Goal: Task Accomplishment & Management: Use online tool/utility

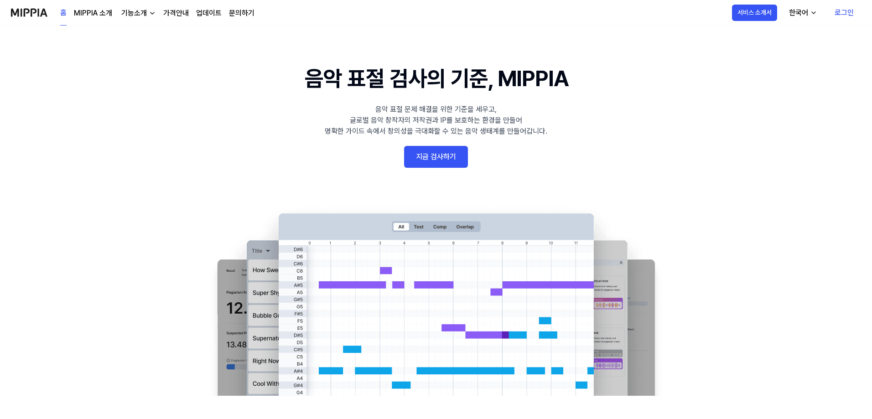
click at [461, 165] on link "지금 검사하기" at bounding box center [436, 157] width 64 height 22
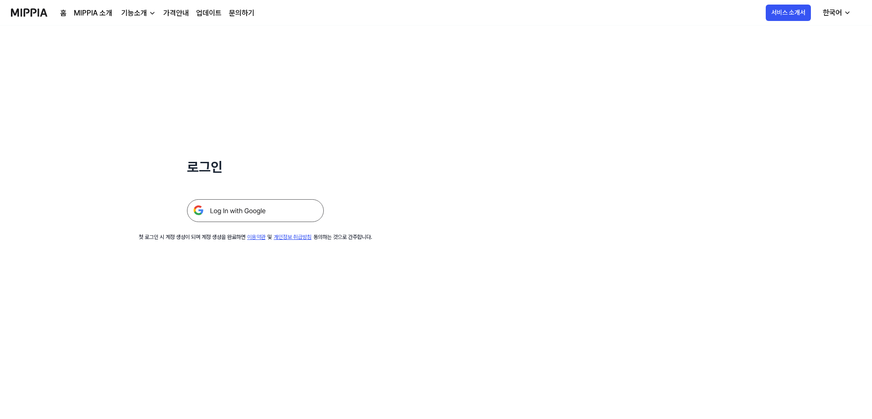
click at [248, 222] on img at bounding box center [255, 210] width 137 height 23
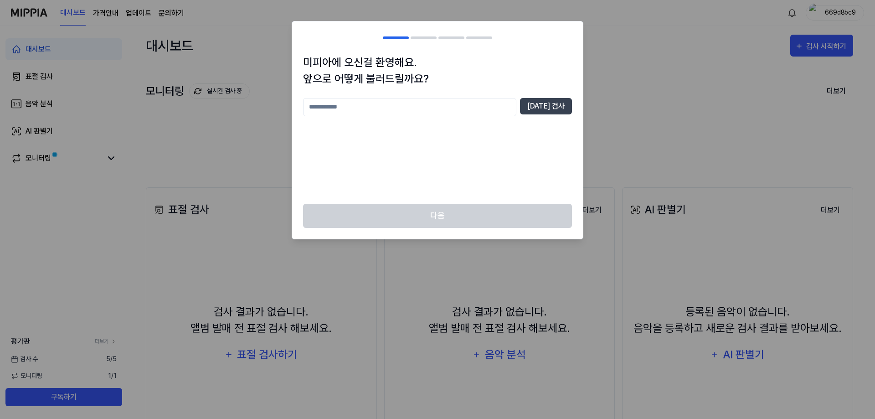
click at [395, 108] on input "text" at bounding box center [409, 107] width 213 height 18
type input "*"
type input "********"
click at [545, 109] on button "[DATE] 검사" at bounding box center [546, 106] width 52 height 16
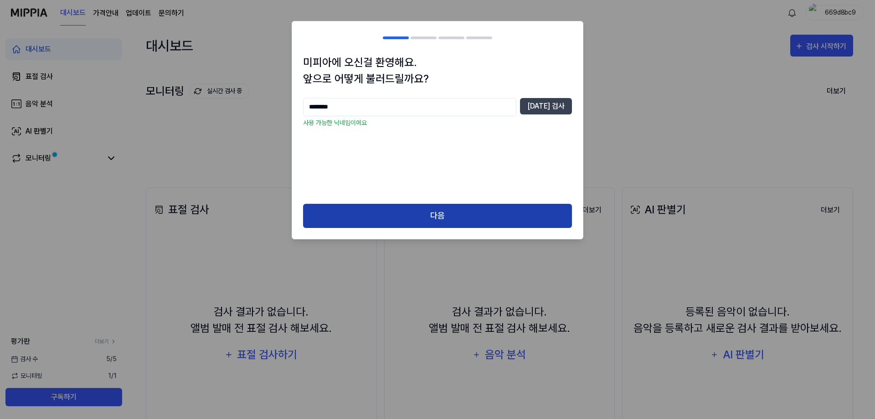
click at [495, 224] on button "다음" at bounding box center [437, 216] width 269 height 24
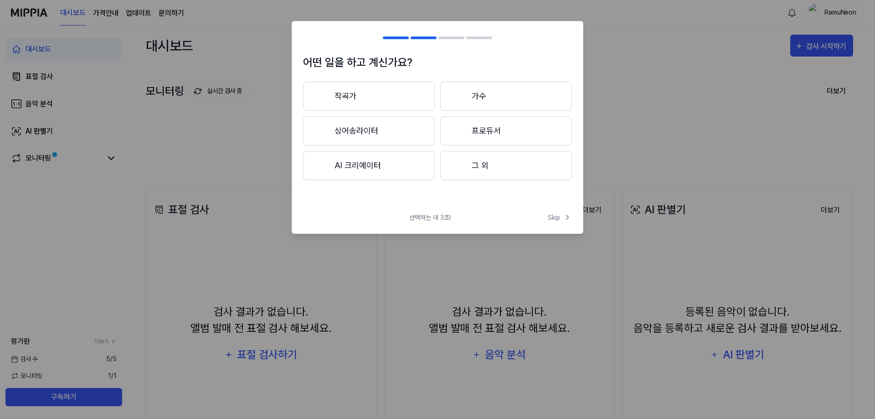
click at [411, 93] on button "작곡가" at bounding box center [369, 96] width 132 height 29
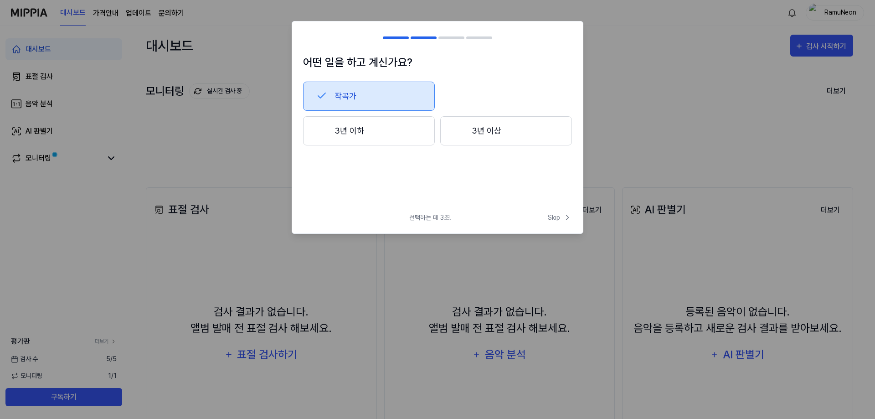
click at [485, 130] on button "3년 이상" at bounding box center [506, 130] width 132 height 29
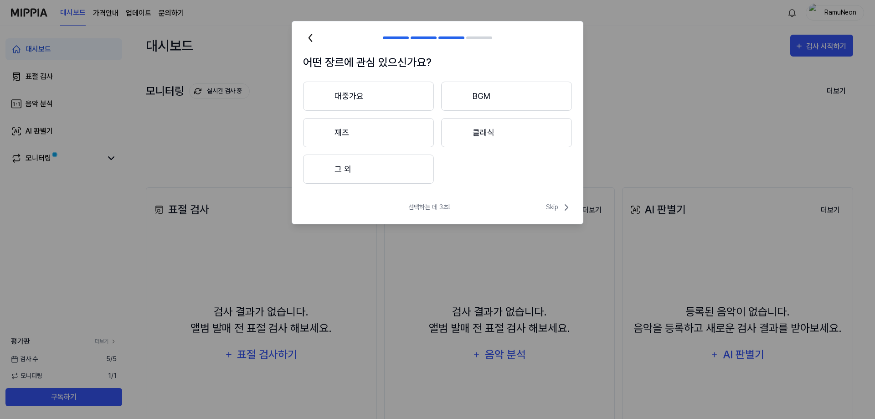
click at [411, 96] on button "대중가요" at bounding box center [368, 96] width 131 height 29
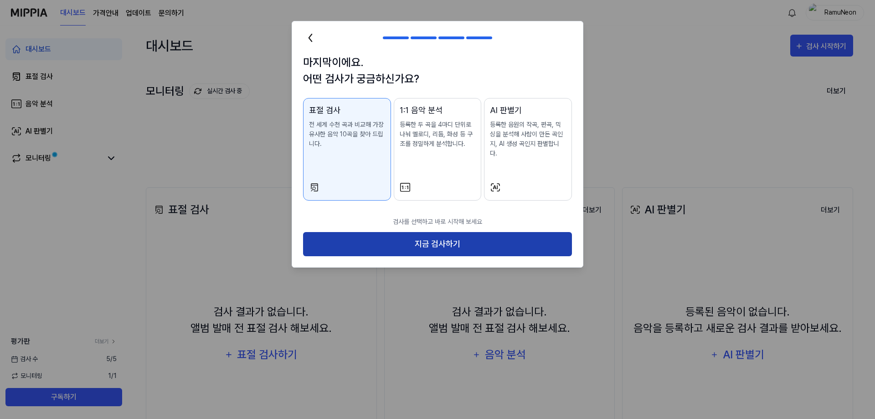
click at [516, 236] on button "지금 검사하기" at bounding box center [437, 244] width 269 height 24
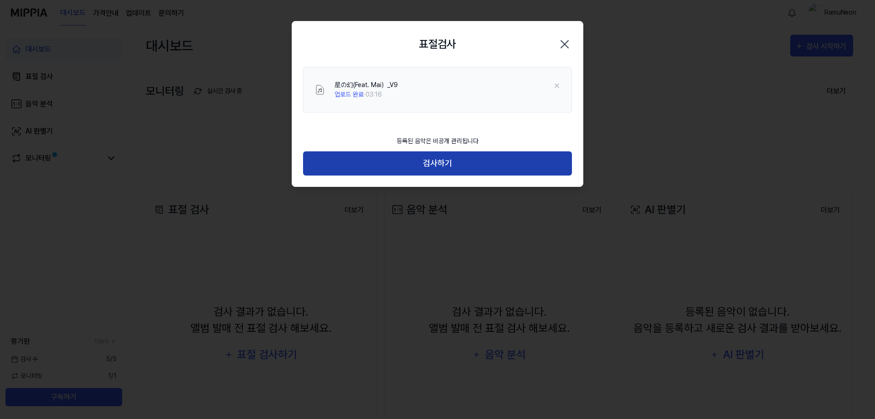
click at [500, 157] on button "검사하기" at bounding box center [437, 163] width 269 height 24
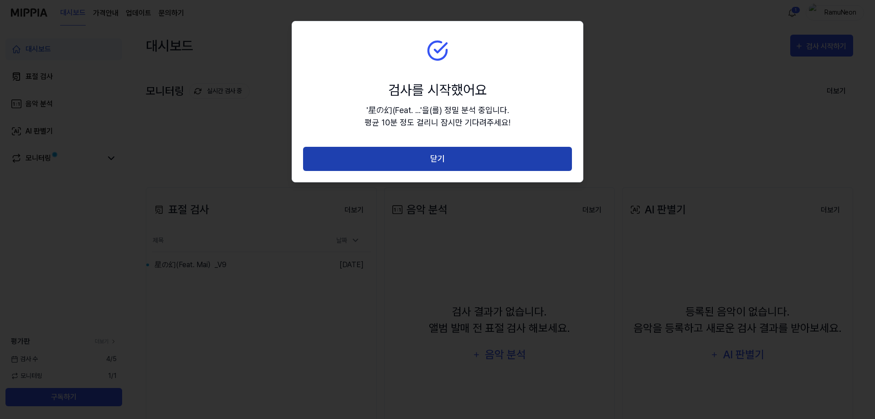
click at [451, 152] on button "닫기" at bounding box center [437, 159] width 269 height 24
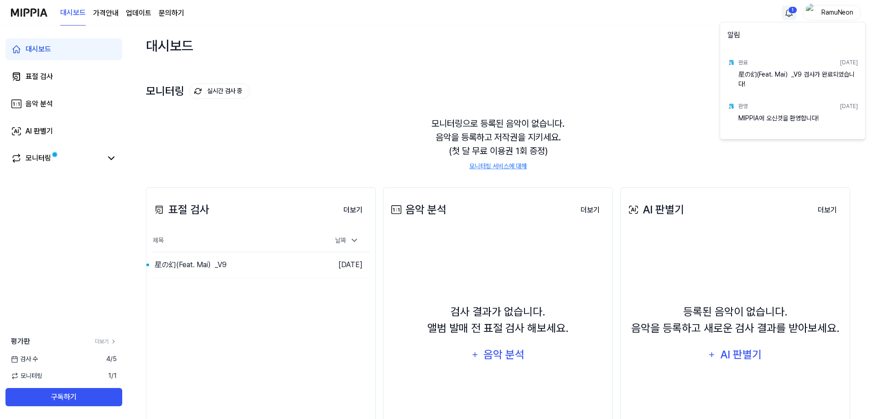
click at [790, 10] on html "대시보드 가격안내 업데이트 문의하기 1 RamuNeon 대시보드 표절 검사 음악 분석 AI 판별기 모니터링 평가판 더보기 검사 [DATE] 모…" at bounding box center [436, 209] width 872 height 419
click at [801, 74] on div "星の幻(Feat. Mai）_V9 검사가 완료되었습니다!" at bounding box center [797, 79] width 119 height 18
click at [733, 83] on div "완료 [DATE] 星の幻(Feat. Mai）_V9 검사가 완료되었습니다!" at bounding box center [792, 72] width 141 height 44
click at [739, 82] on div "星の幻(Feat. Mai）_V9 검사가 완료되었습니다!" at bounding box center [797, 79] width 119 height 18
click at [760, 79] on div "星の幻(Feat. Mai）_V9 검사가 완료되었습니다!" at bounding box center [797, 79] width 119 height 18
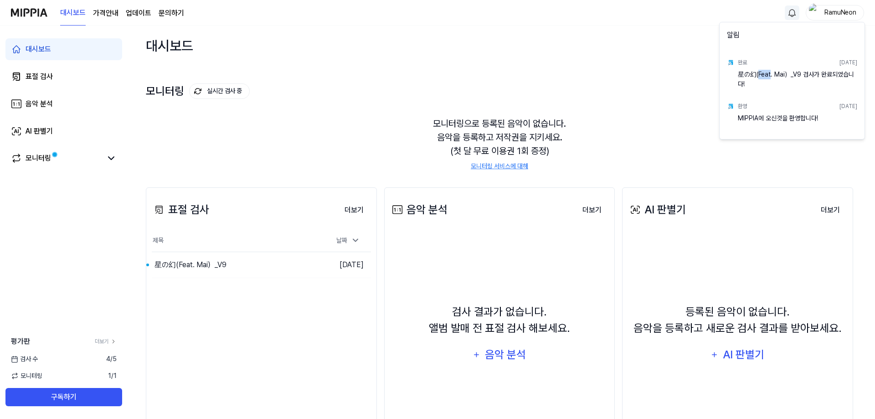
click at [760, 79] on div "星の幻(Feat. Mai）_V9 검사가 완료되었습니다!" at bounding box center [797, 79] width 119 height 18
click at [57, 74] on html "대시보드 가격안내 업데이트 문의하기 RamuNeon 대시보드 표절 검사 음악 분석 AI 판별기 모니터링 평가판 더보기 검사 [DATE] 모니터…" at bounding box center [437, 209] width 875 height 419
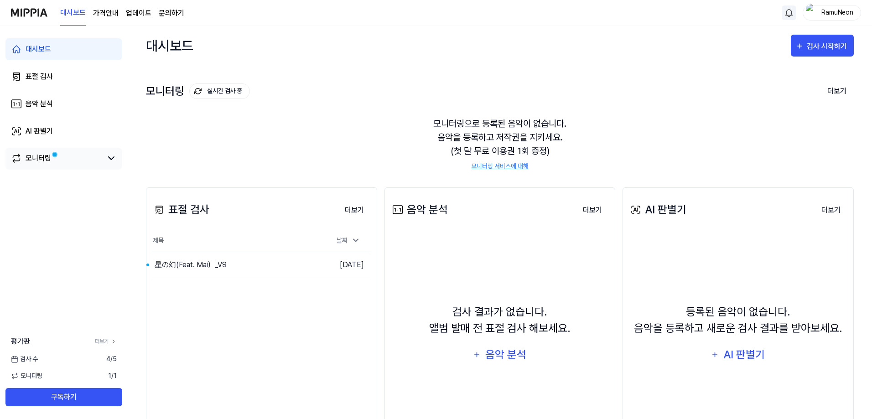
click at [98, 168] on div "모니터링" at bounding box center [63, 159] width 117 height 22
click at [106, 156] on icon at bounding box center [111, 158] width 11 height 11
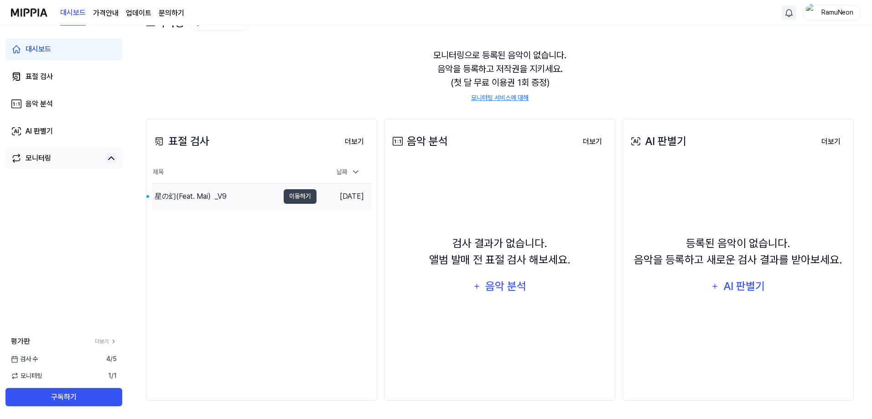
click at [248, 197] on div "星の幻(Feat. Mai）_V9" at bounding box center [215, 197] width 127 height 26
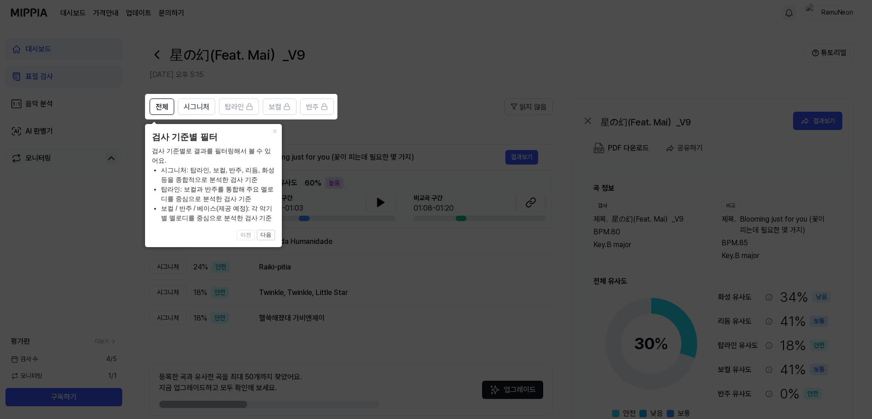
scroll to position [41, 0]
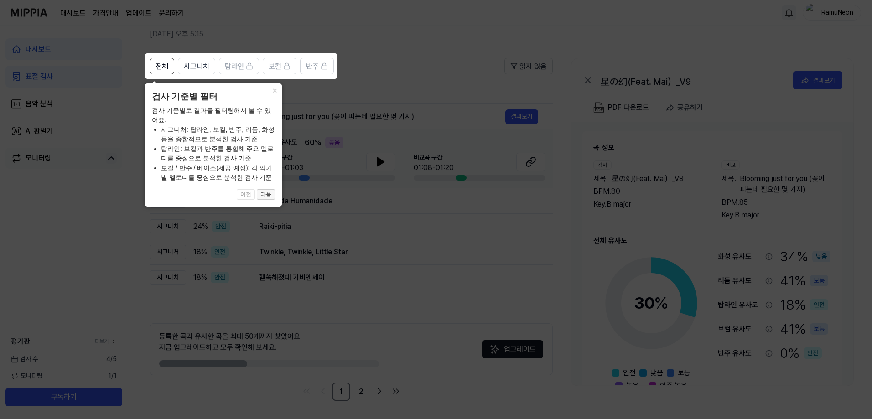
click at [271, 196] on button "다음" at bounding box center [266, 194] width 18 height 11
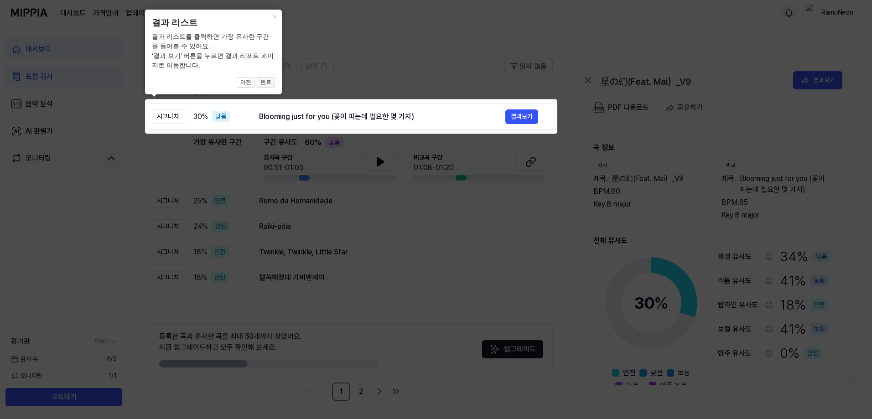
click at [271, 85] on button "완료" at bounding box center [266, 82] width 18 height 11
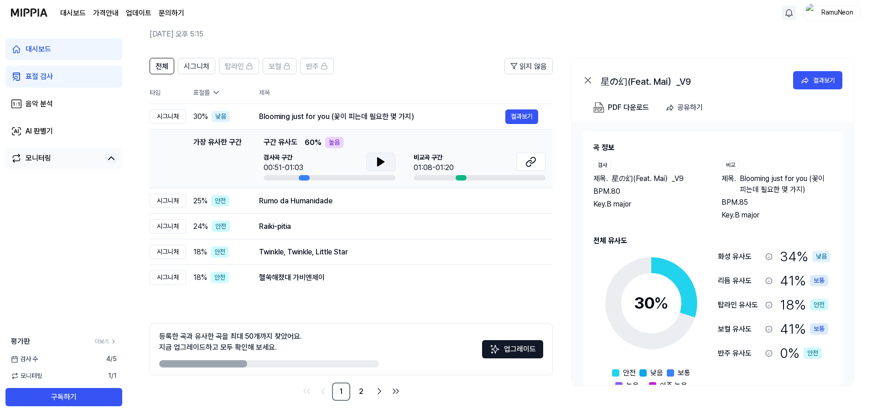
click at [378, 163] on icon at bounding box center [380, 162] width 6 height 8
click at [391, 164] on button at bounding box center [380, 162] width 29 height 18
click at [530, 162] on icon at bounding box center [532, 160] width 5 height 6
click at [356, 203] on div "Rumo da Humanidade" at bounding box center [382, 201] width 246 height 11
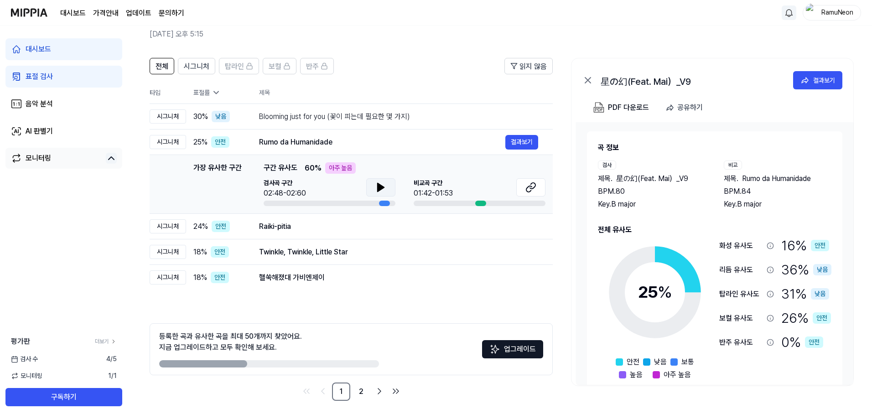
click at [380, 187] on icon at bounding box center [380, 187] width 6 height 8
click at [380, 188] on icon at bounding box center [379, 187] width 2 height 7
click at [527, 190] on icon at bounding box center [530, 187] width 11 height 11
click at [289, 224] on div "Raiki-pitia" at bounding box center [382, 226] width 246 height 11
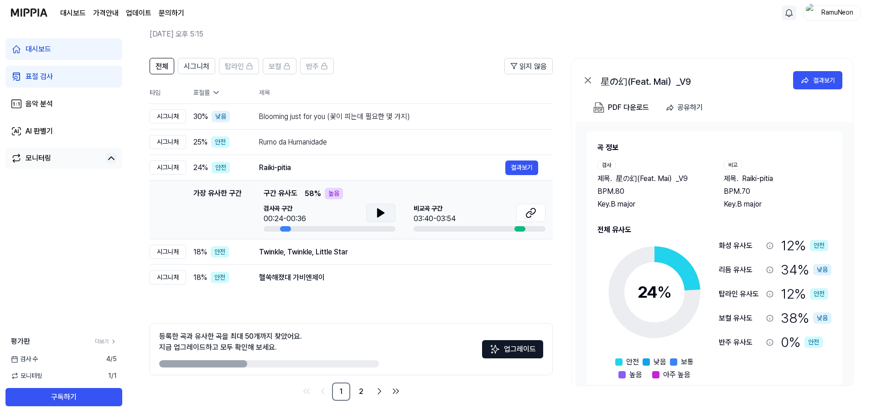
click at [389, 217] on button at bounding box center [380, 213] width 29 height 18
click at [531, 216] on icon at bounding box center [528, 215] width 5 height 6
click at [418, 247] on div "Twinkle, Twinkle, Little Star" at bounding box center [382, 252] width 246 height 11
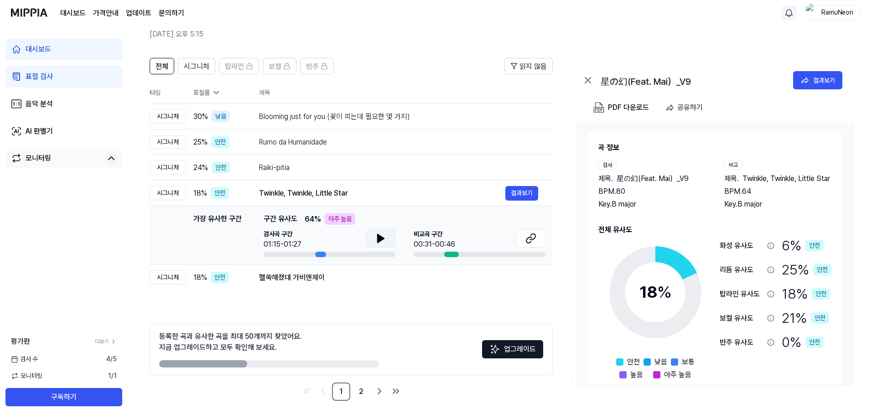
click at [382, 241] on icon at bounding box center [380, 238] width 11 height 11
click at [382, 241] on icon at bounding box center [383, 238] width 2 height 7
click at [527, 240] on icon at bounding box center [530, 238] width 11 height 11
click at [308, 286] on td "핼쑥해졌대 가비엔제이 결과보기" at bounding box center [398, 278] width 308 height 26
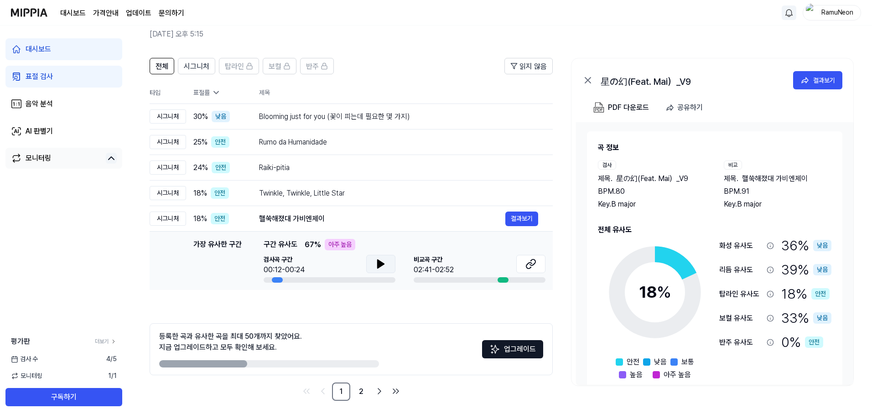
click at [381, 261] on icon at bounding box center [380, 263] width 11 height 11
click at [391, 269] on button at bounding box center [380, 264] width 29 height 18
click at [538, 259] on button at bounding box center [530, 264] width 29 height 18
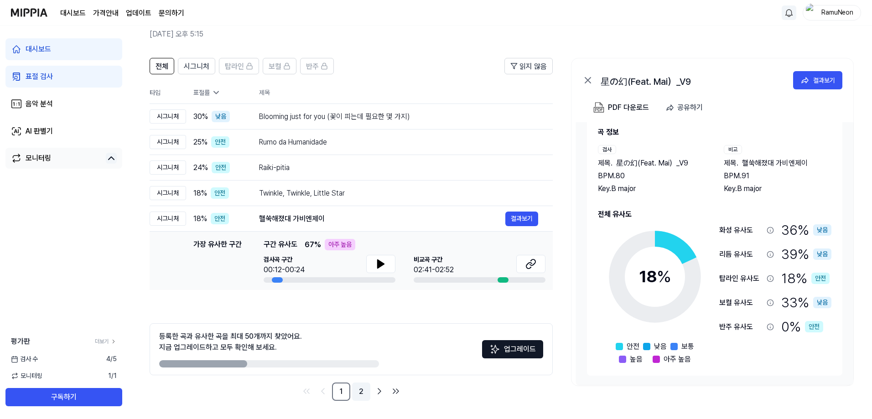
click at [361, 393] on link "2" at bounding box center [361, 391] width 18 height 18
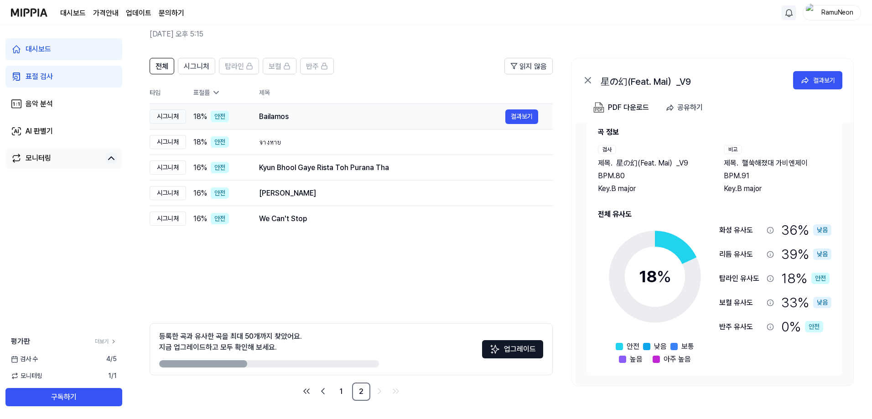
click at [350, 111] on div "Bailamos" at bounding box center [382, 116] width 246 height 11
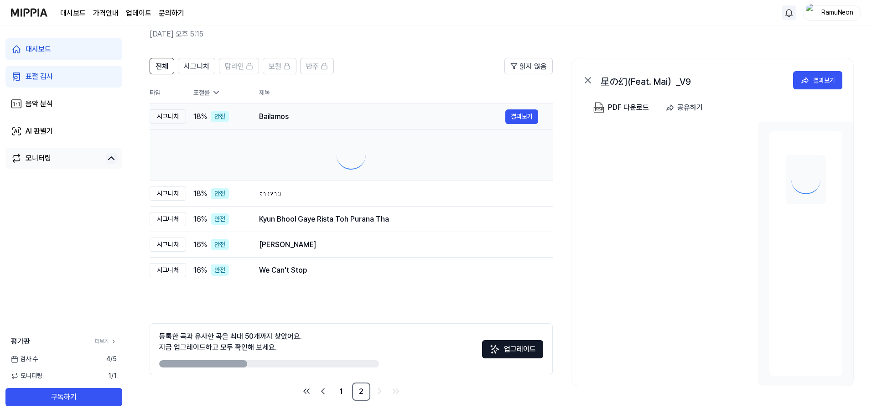
scroll to position [0, 0]
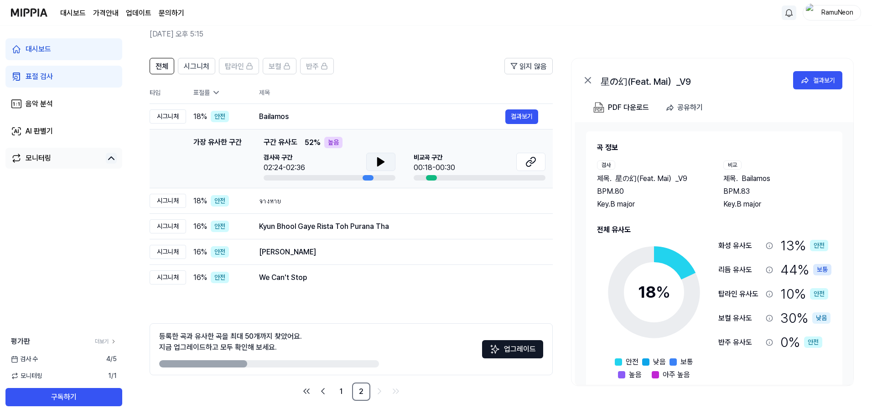
click at [391, 169] on button at bounding box center [380, 162] width 29 height 18
click at [389, 167] on button at bounding box center [380, 162] width 29 height 18
click at [536, 163] on button at bounding box center [530, 162] width 29 height 18
click at [347, 201] on div "จางหาย" at bounding box center [382, 201] width 246 height 11
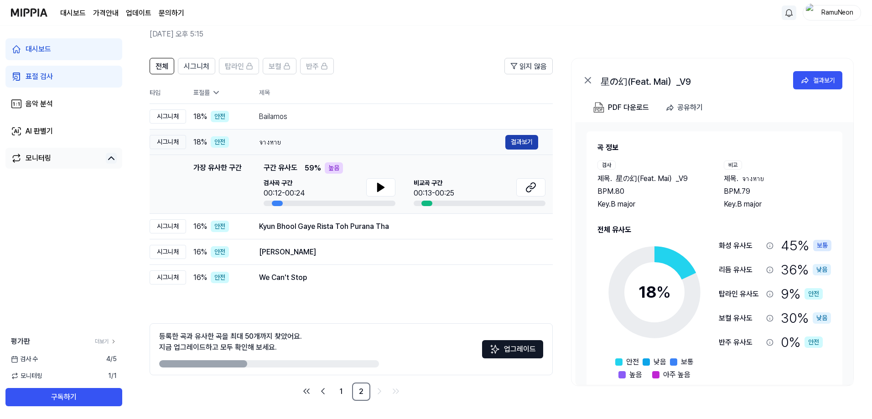
click at [523, 142] on button "결과보기" at bounding box center [521, 142] width 33 height 15
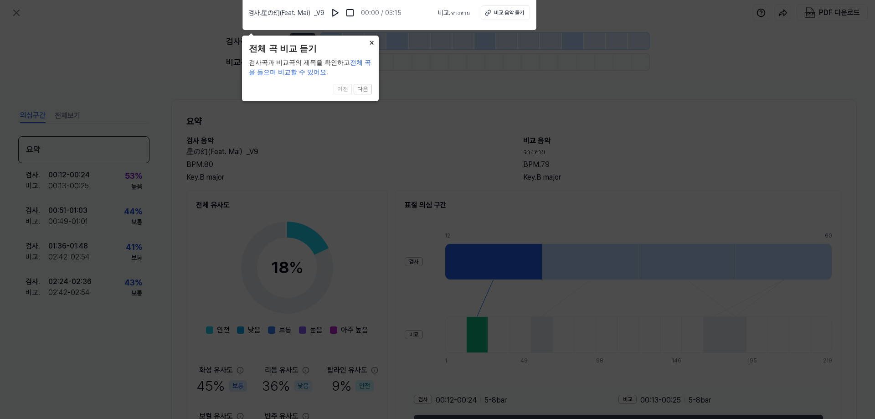
click at [372, 41] on button "×" at bounding box center [371, 42] width 15 height 13
